Goal: Task Accomplishment & Management: Complete application form

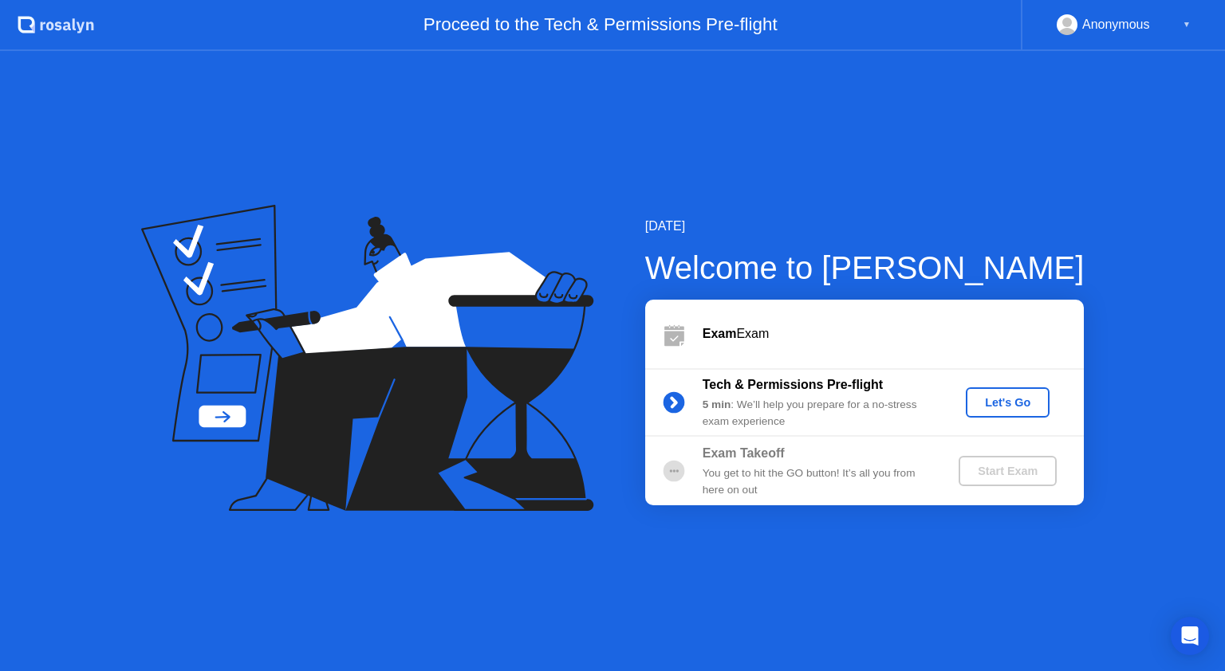
click at [994, 400] on div "Let's Go" at bounding box center [1007, 402] width 71 height 13
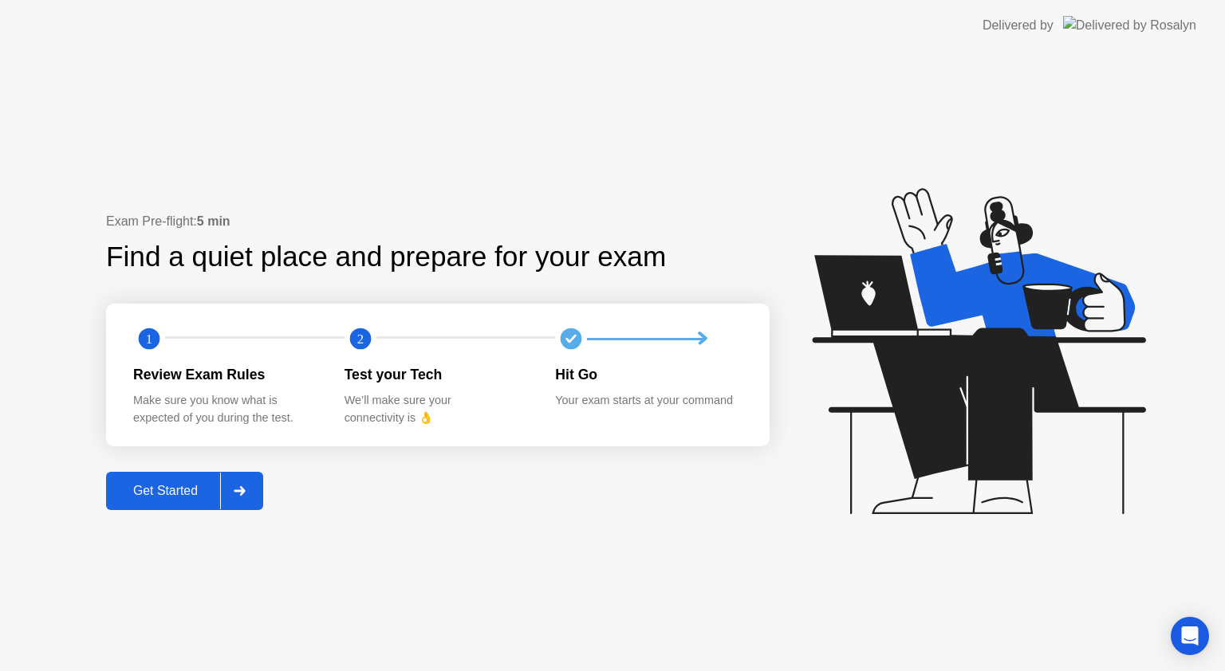
click at [185, 482] on button "Get Started" at bounding box center [184, 491] width 157 height 38
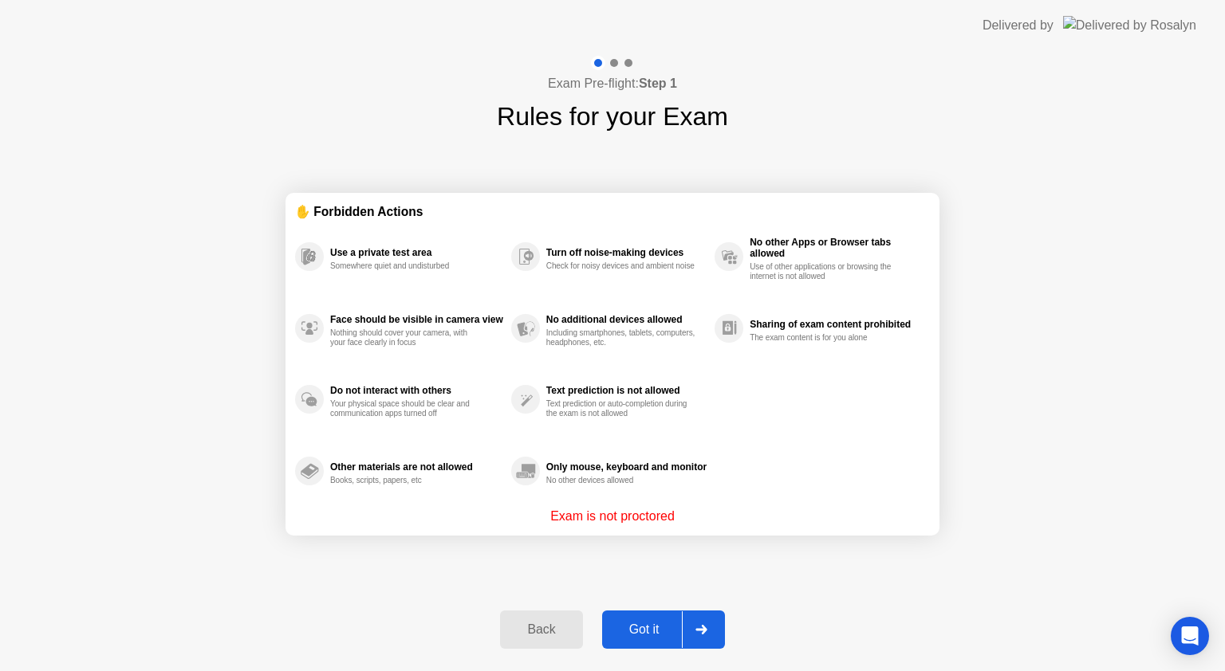
click at [650, 635] on div "Got it" at bounding box center [644, 630] width 75 height 14
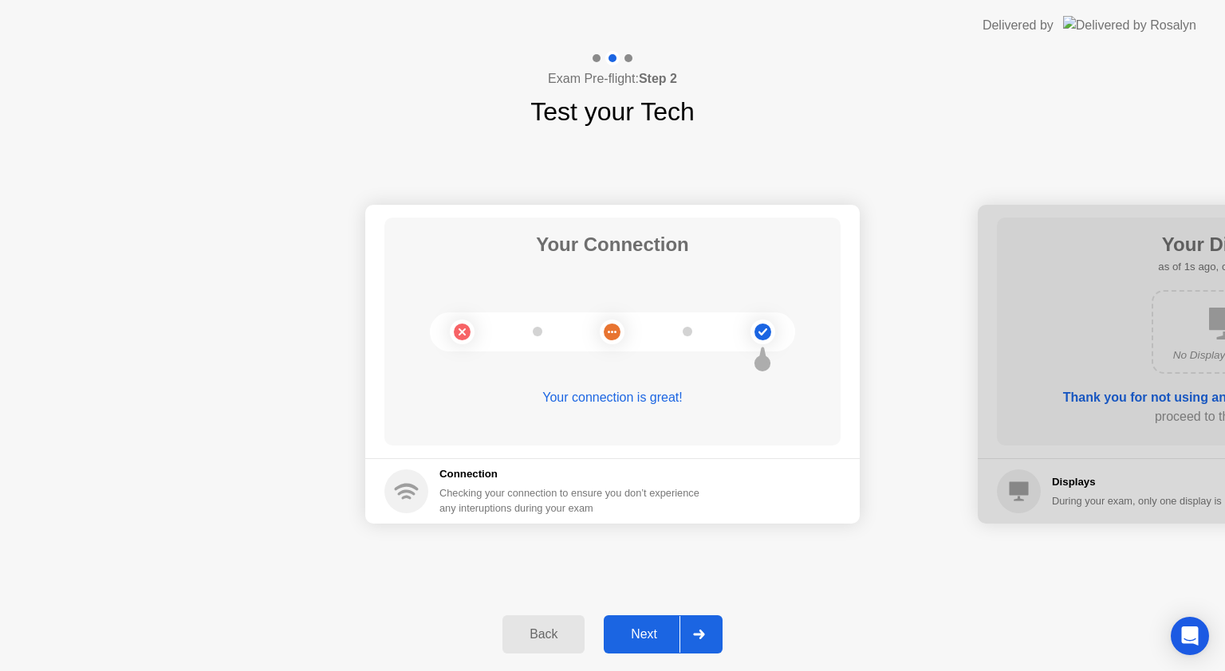
click at [637, 622] on button "Next" at bounding box center [663, 635] width 119 height 38
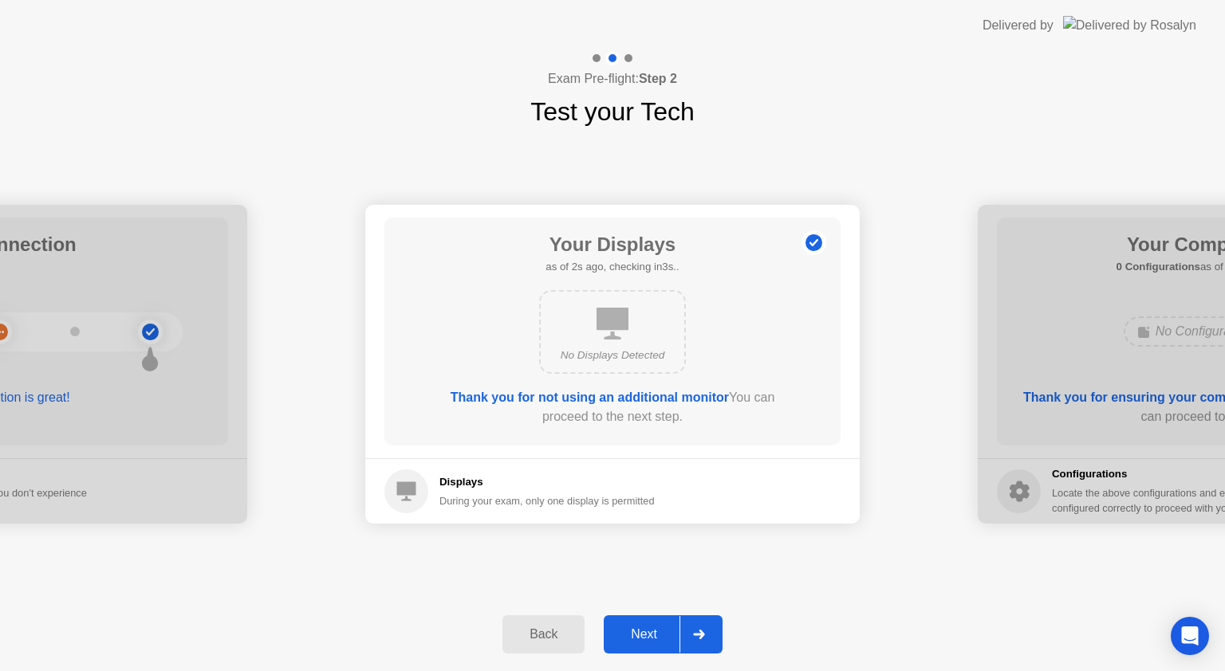
click at [644, 623] on button "Next" at bounding box center [663, 635] width 119 height 38
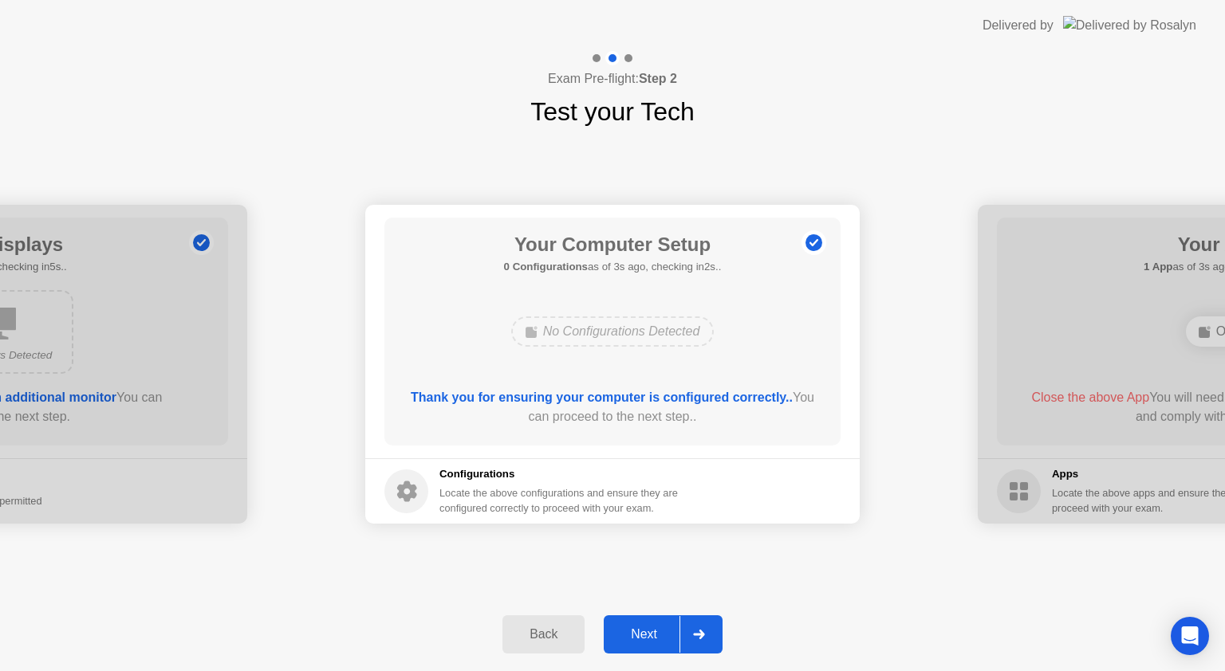
click at [648, 628] on div "Next" at bounding box center [643, 635] width 71 height 14
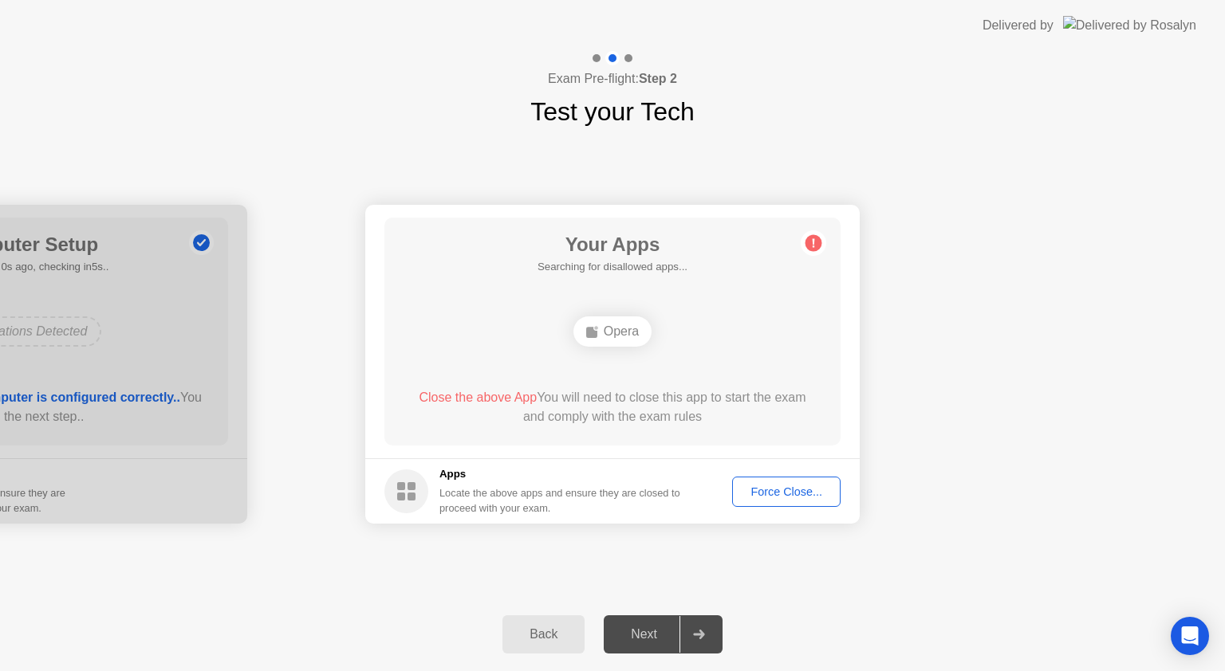
click at [677, 386] on div "Your Apps Searching for disallowed apps... Opera Close the above App You will n…" at bounding box center [612, 332] width 456 height 228
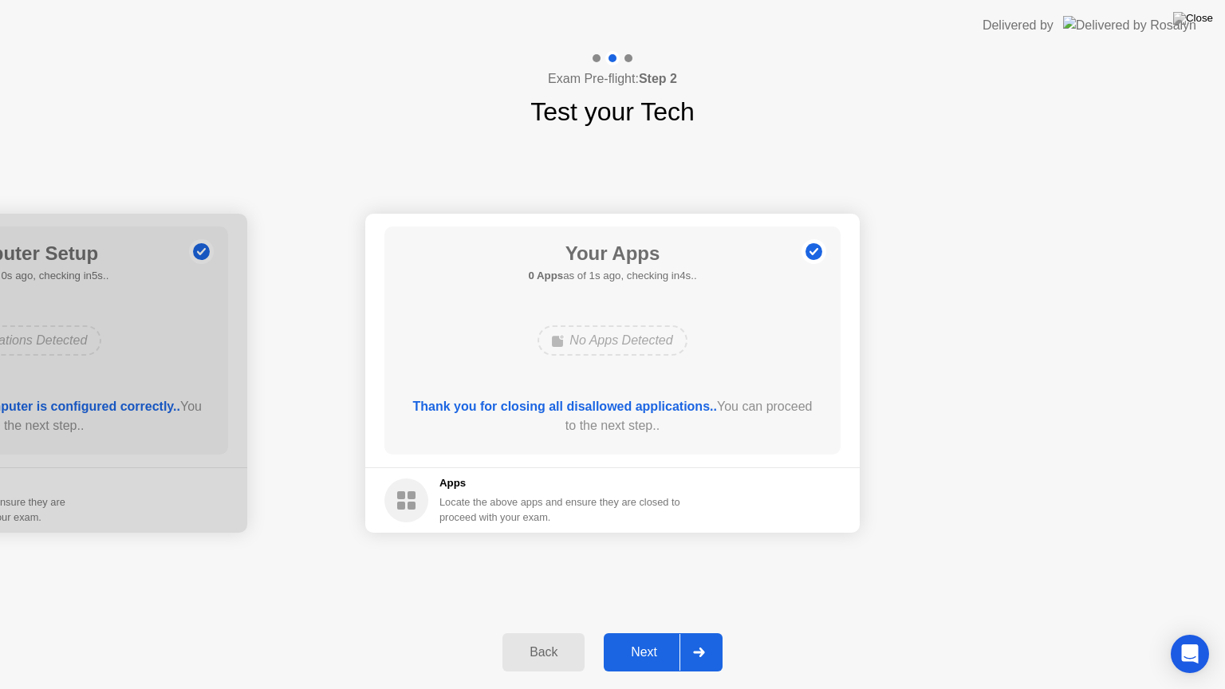
click at [647, 344] on div "No Apps Detected" at bounding box center [611, 340] width 149 height 30
click at [649, 653] on div "Next" at bounding box center [643, 652] width 71 height 14
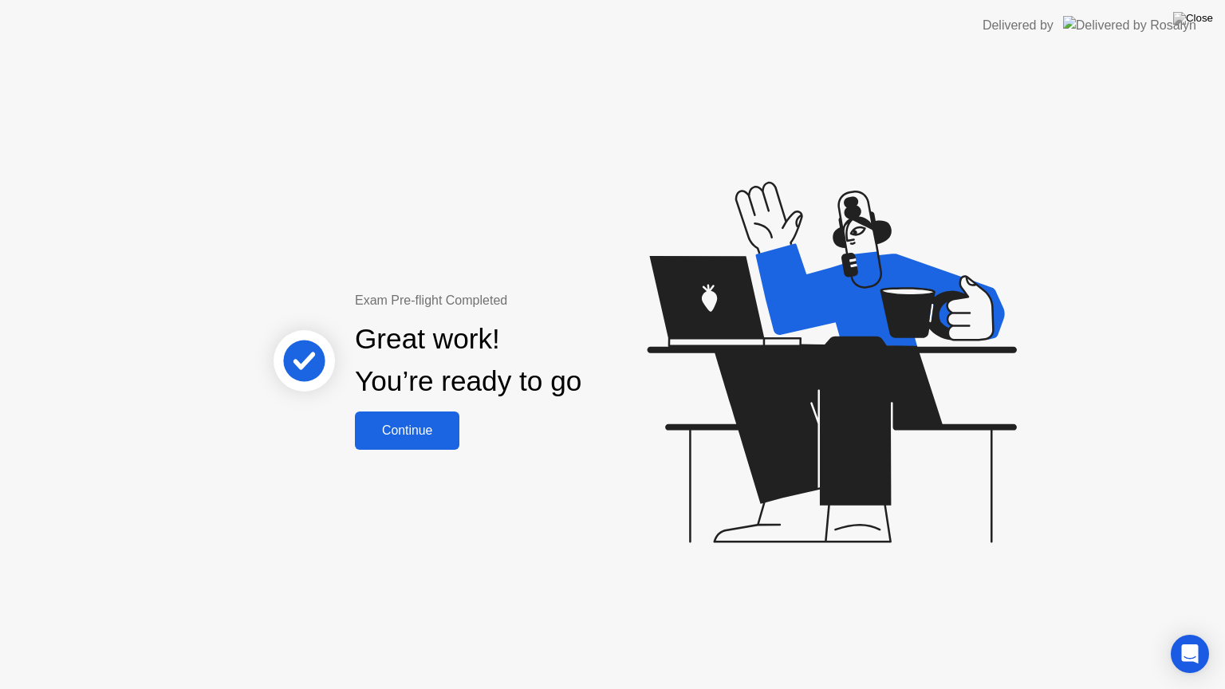
click at [396, 423] on div "Continue" at bounding box center [407, 430] width 95 height 14
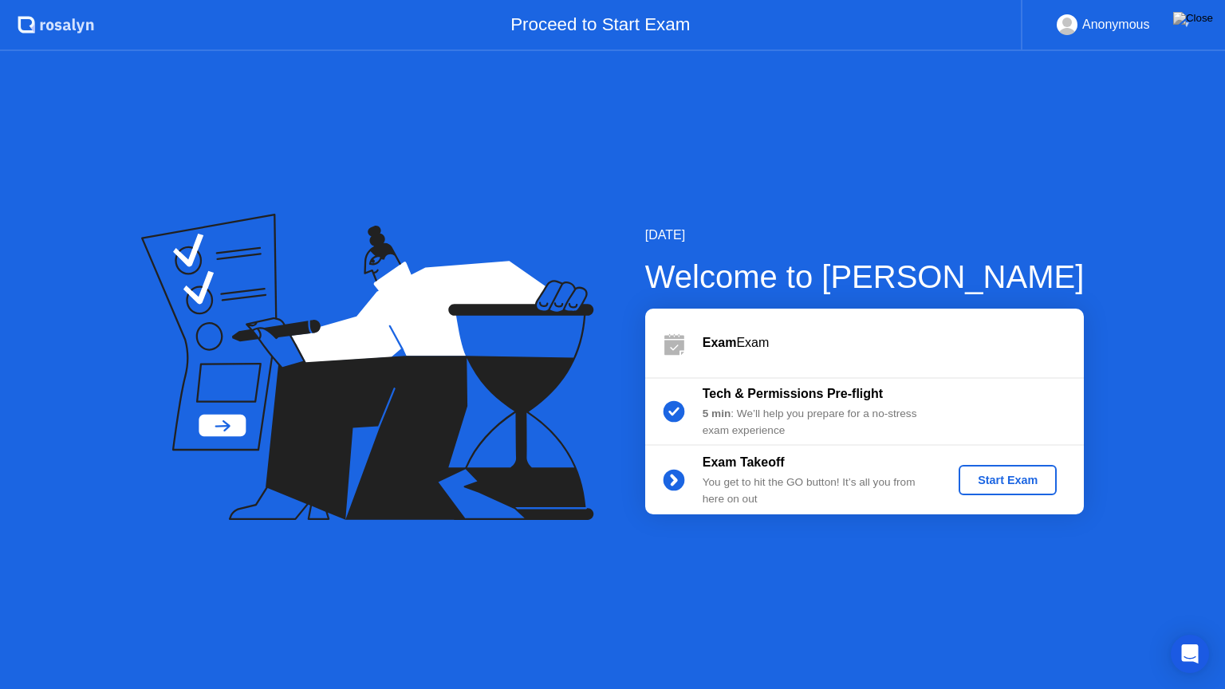
click at [1003, 474] on div "Start Exam" at bounding box center [1007, 480] width 85 height 13
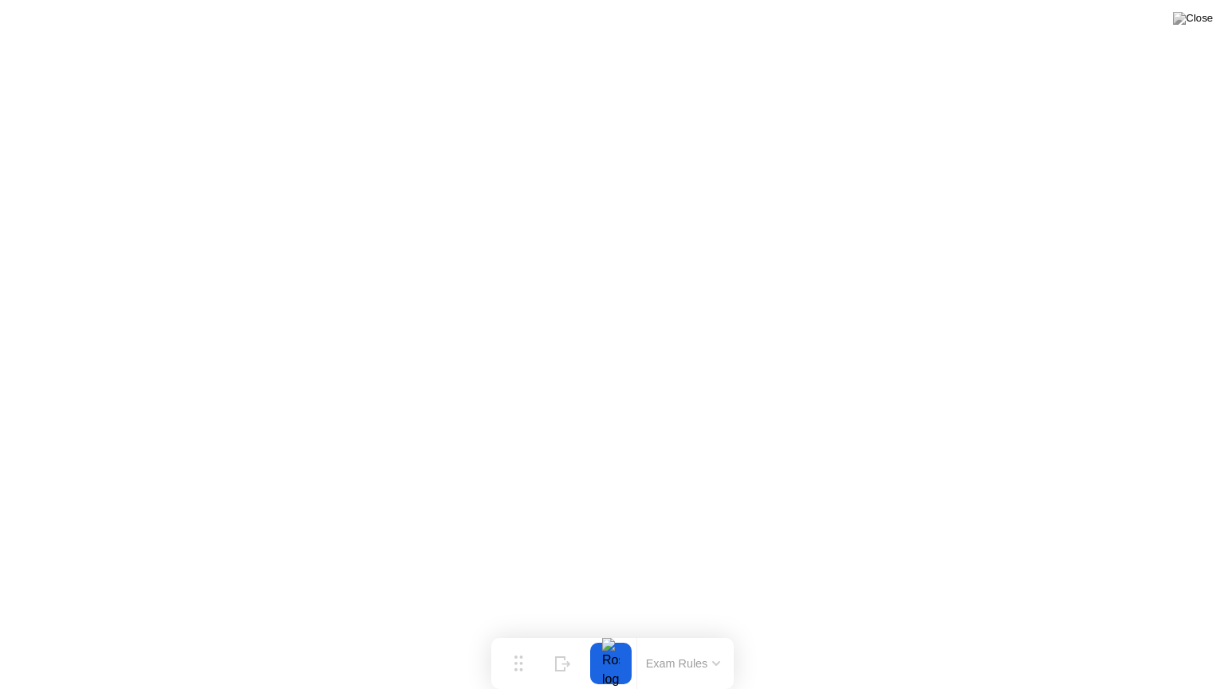
click at [715, 659] on button "Exam Rules" at bounding box center [683, 663] width 85 height 14
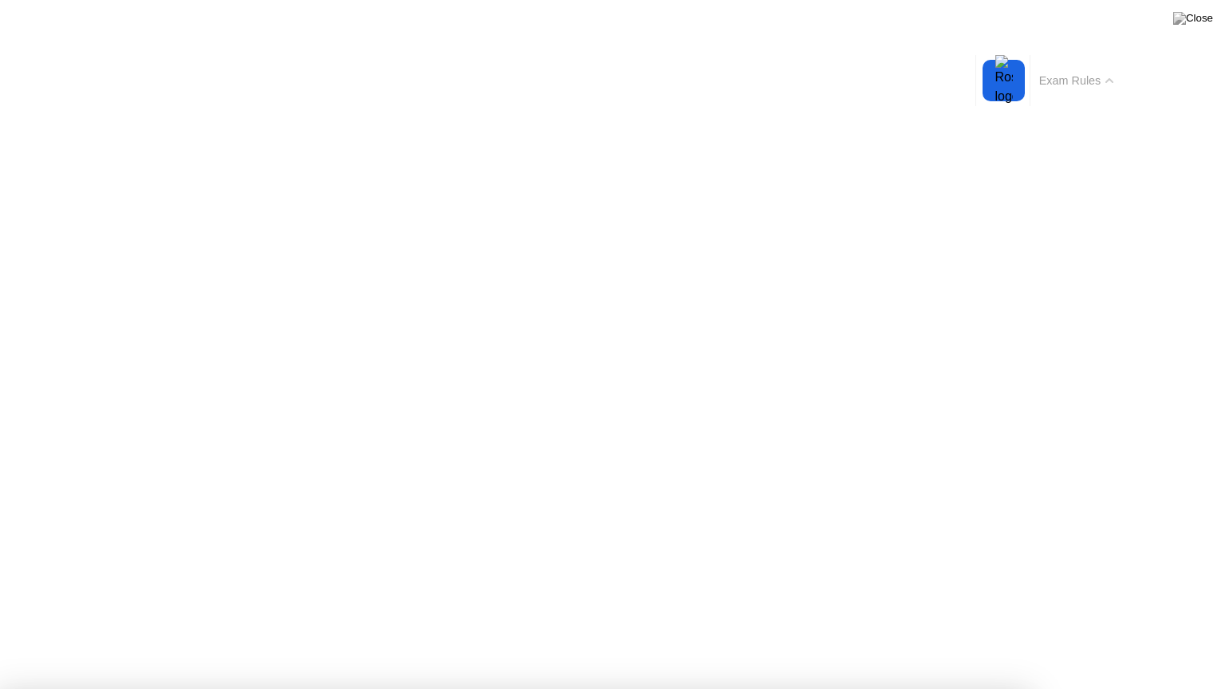
click at [1061, 77] on button "Exam Rules" at bounding box center [1076, 80] width 85 height 14
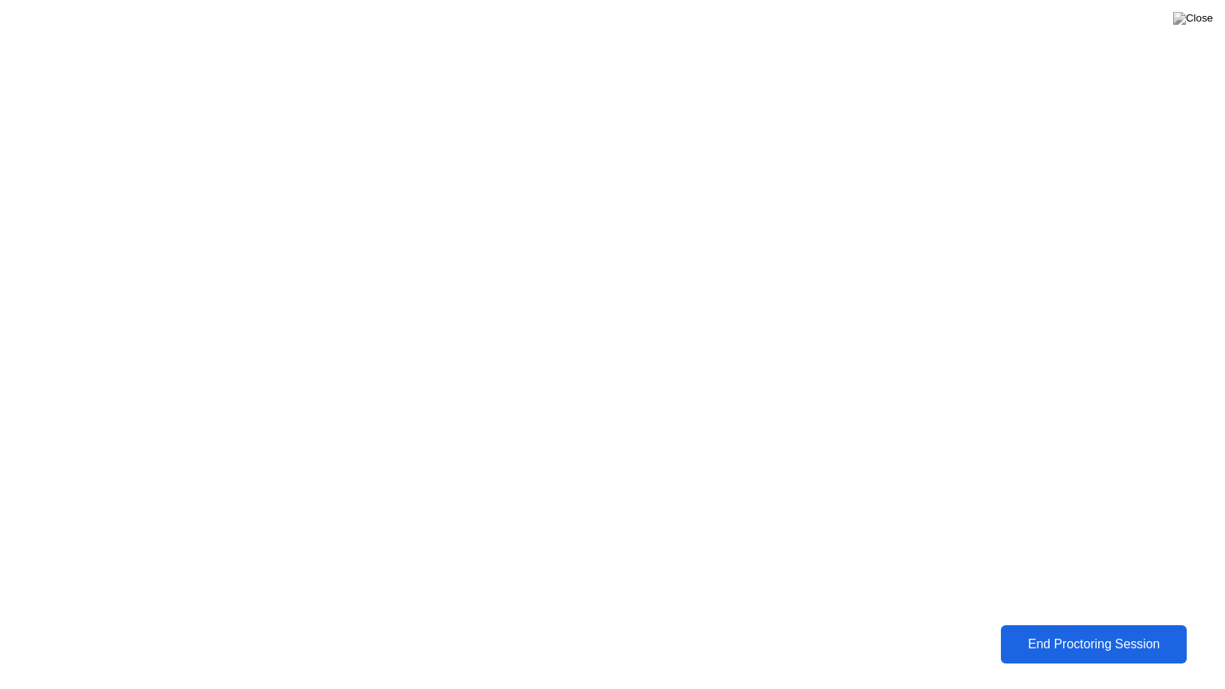
click at [1041, 651] on div "End Proctoring Session" at bounding box center [1094, 644] width 176 height 14
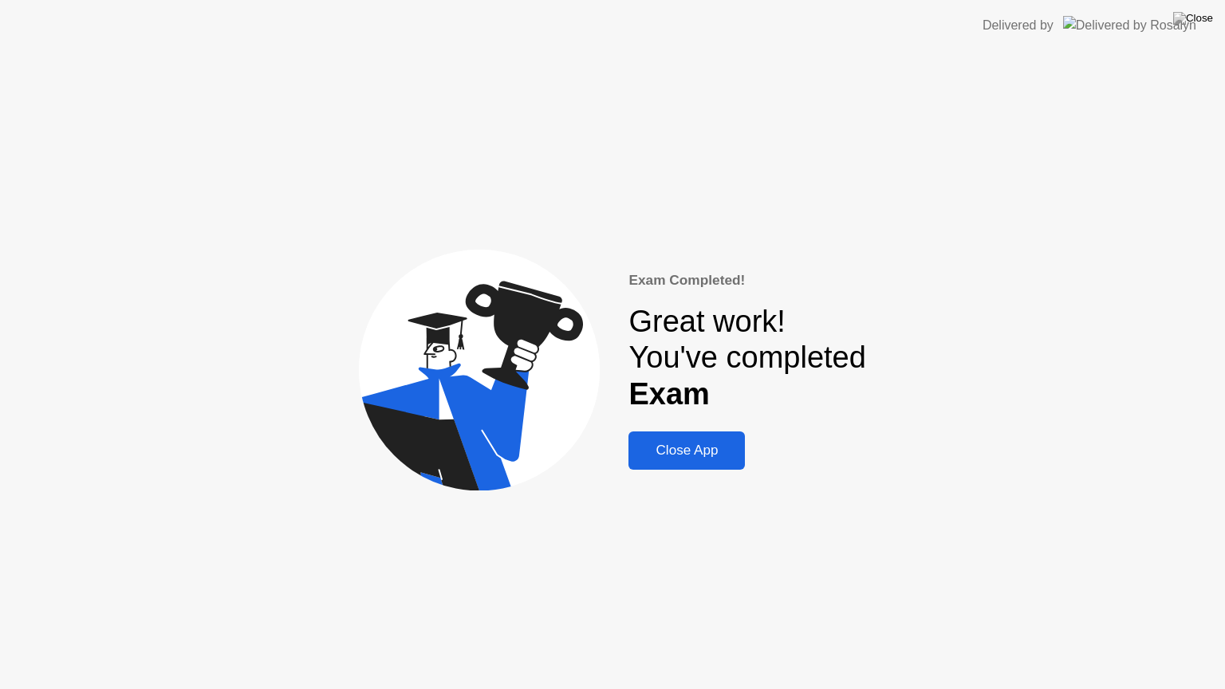
click at [699, 458] on div "Close App" at bounding box center [686, 451] width 107 height 16
